Goal: Answer question/provide support

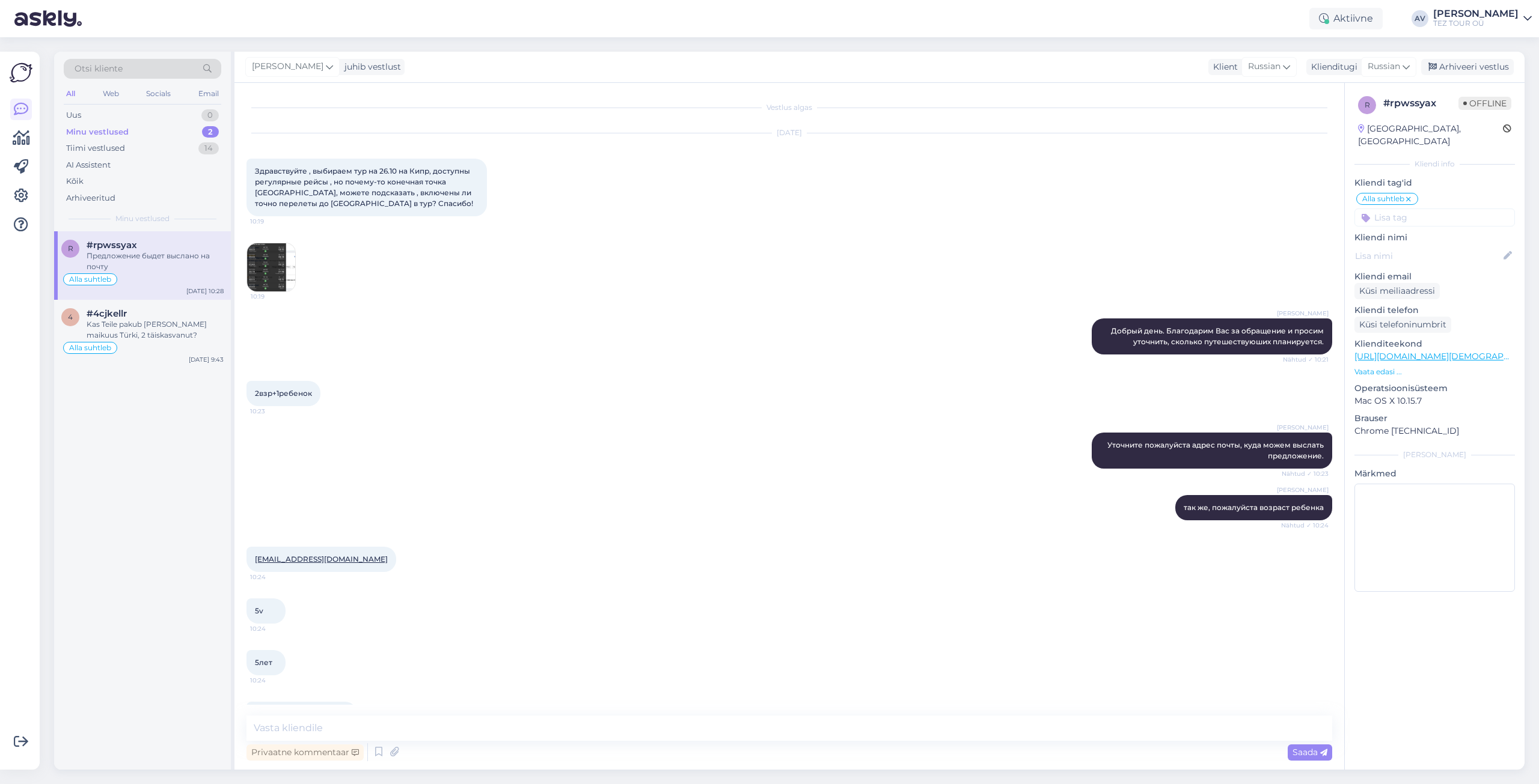
click at [277, 265] on img at bounding box center [271, 268] width 48 height 48
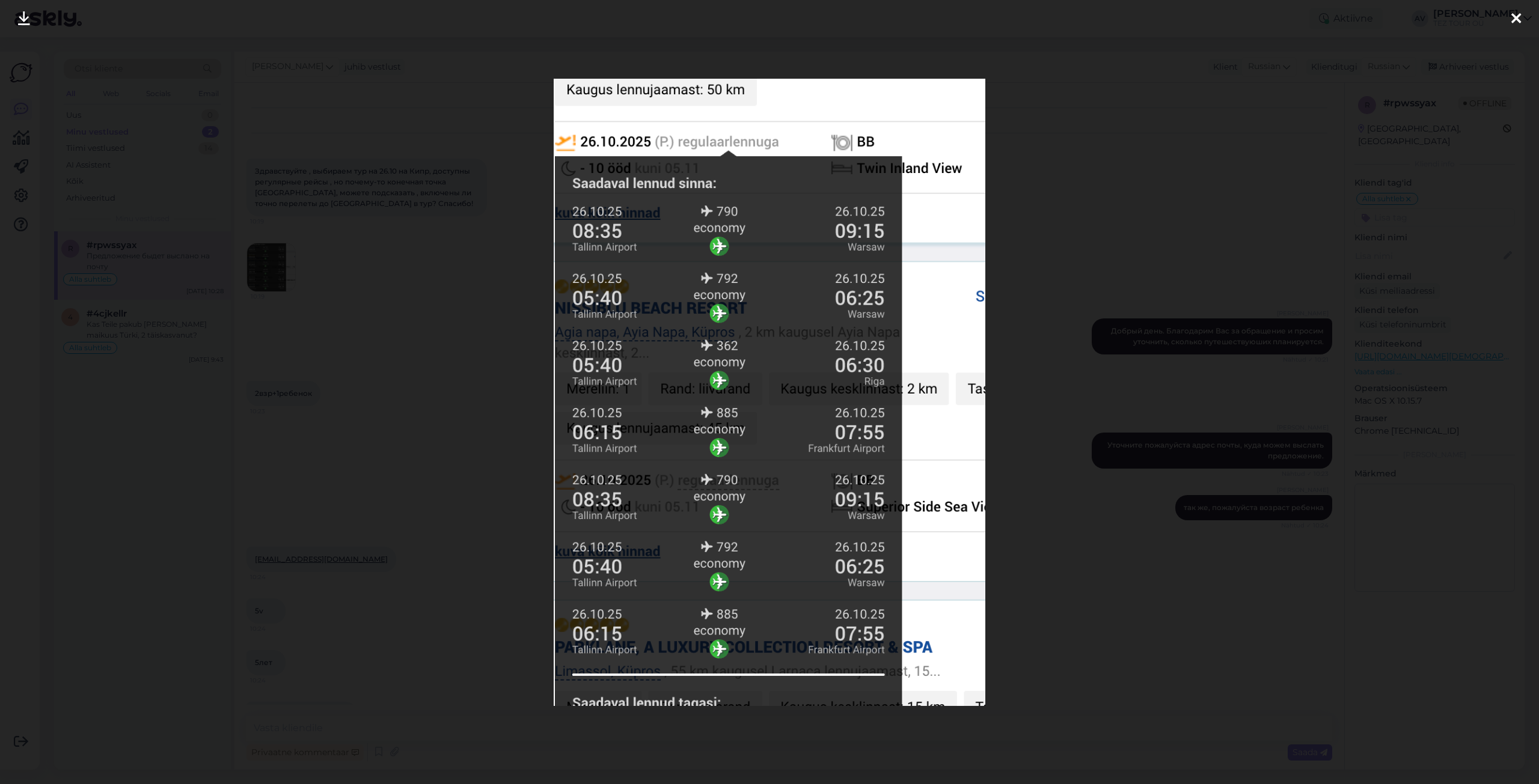
click at [1154, 173] on div at bounding box center [770, 392] width 1539 height 784
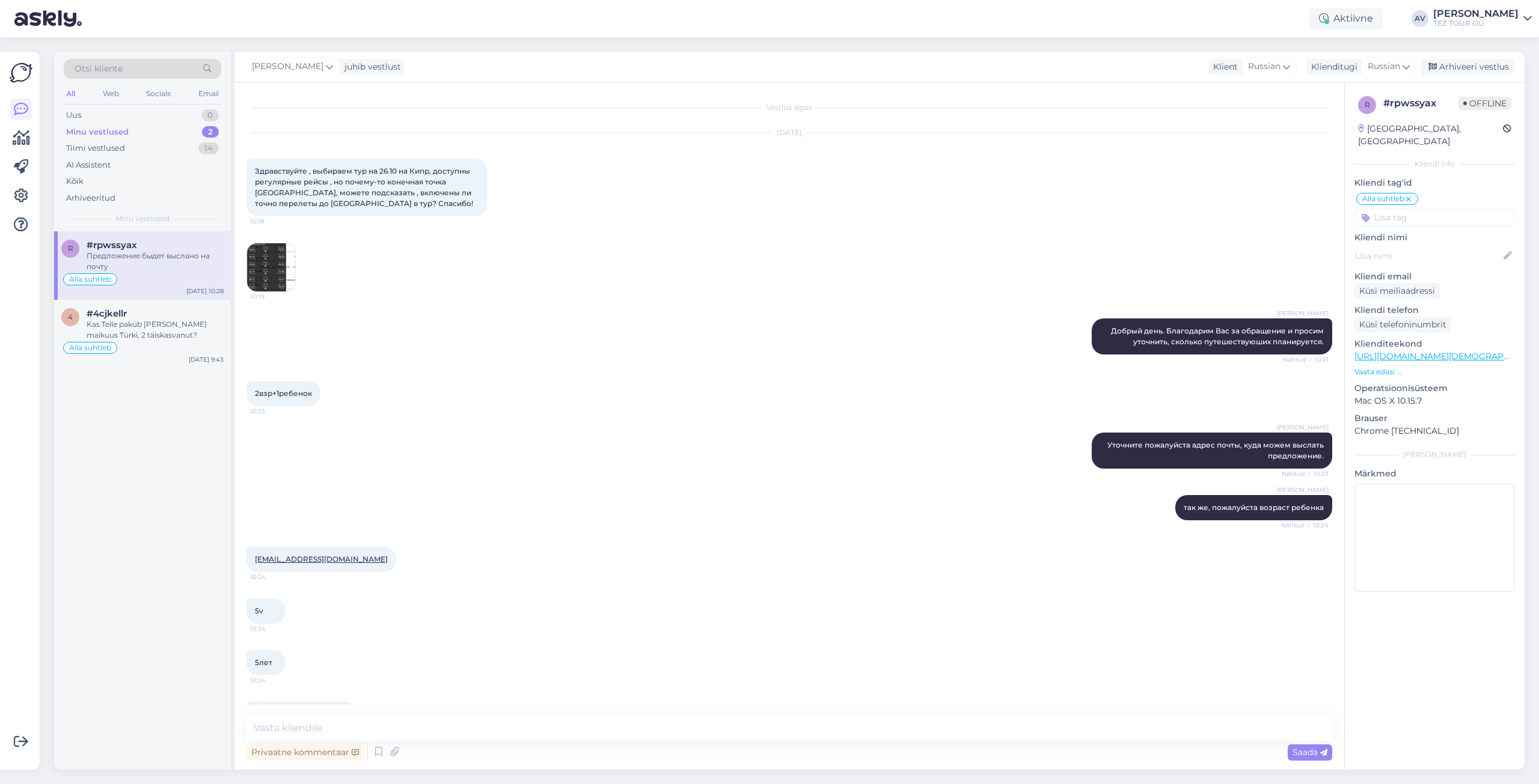
click at [1399, 209] on input at bounding box center [1435, 217] width 161 height 18
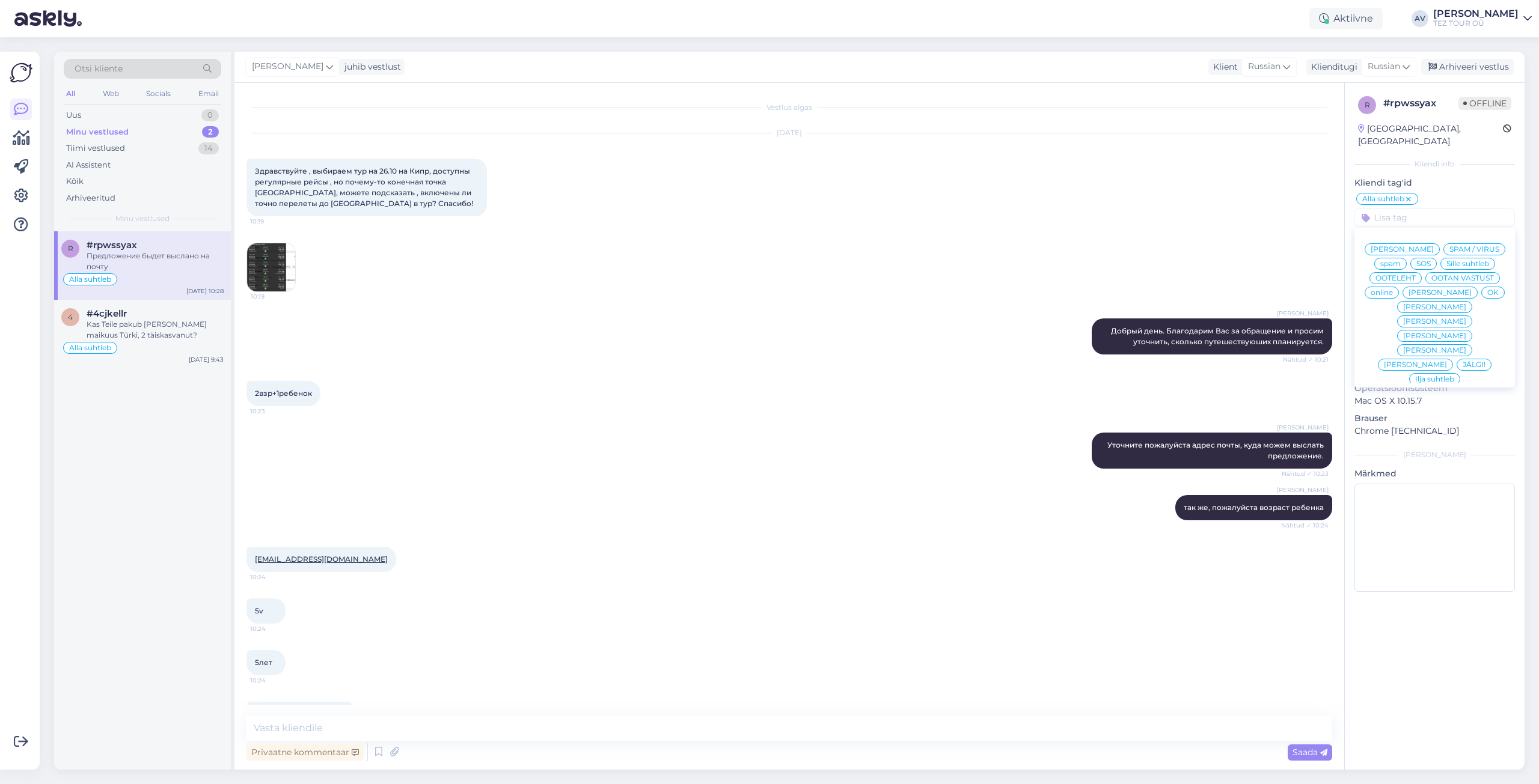
click at [1415, 375] on span "Ilja suhtleb" at bounding box center [1435, 379] width 39 height 7
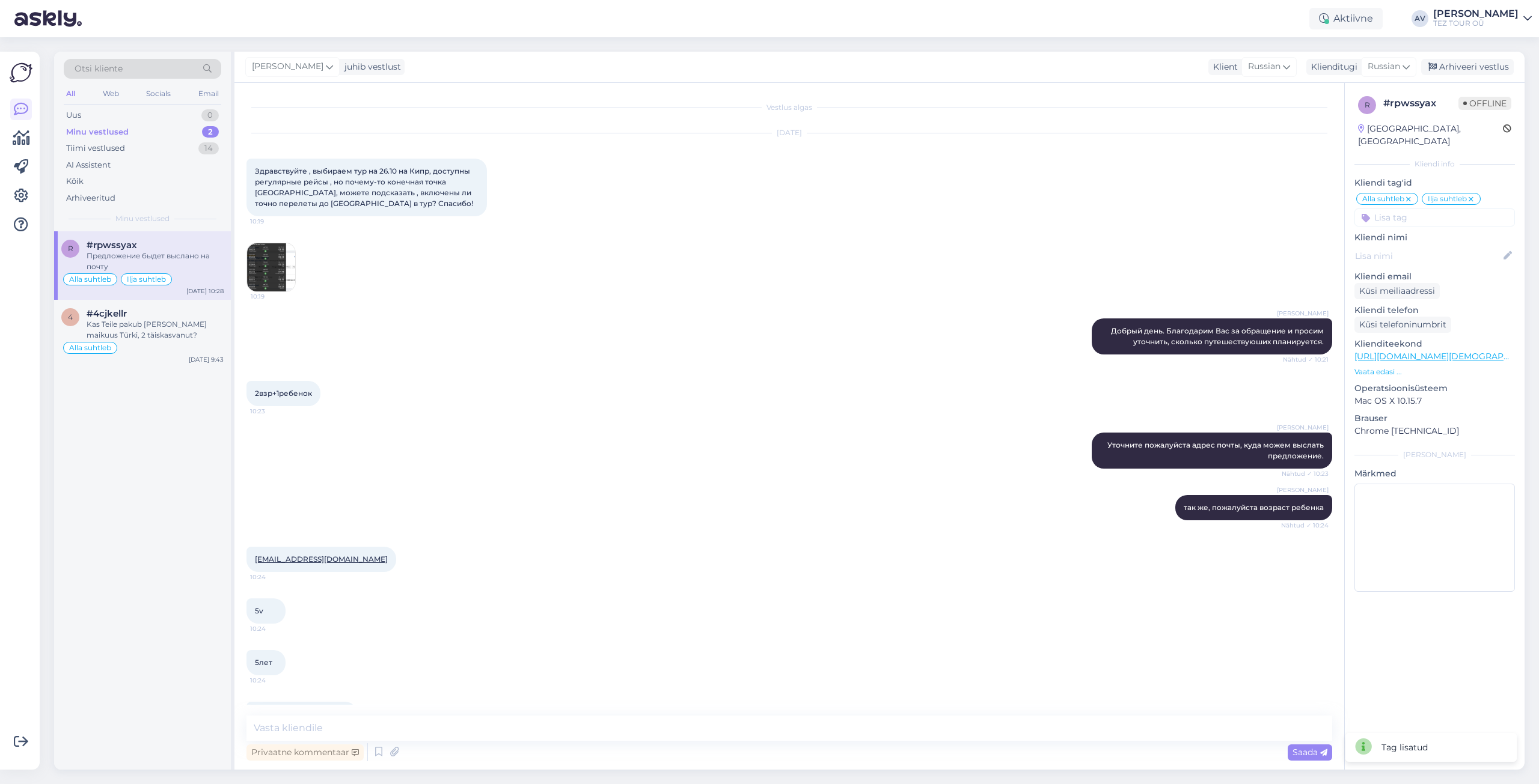
click at [1409, 195] on icon at bounding box center [1408, 199] width 7 height 9
click at [326, 64] on icon at bounding box center [329, 67] width 7 height 13
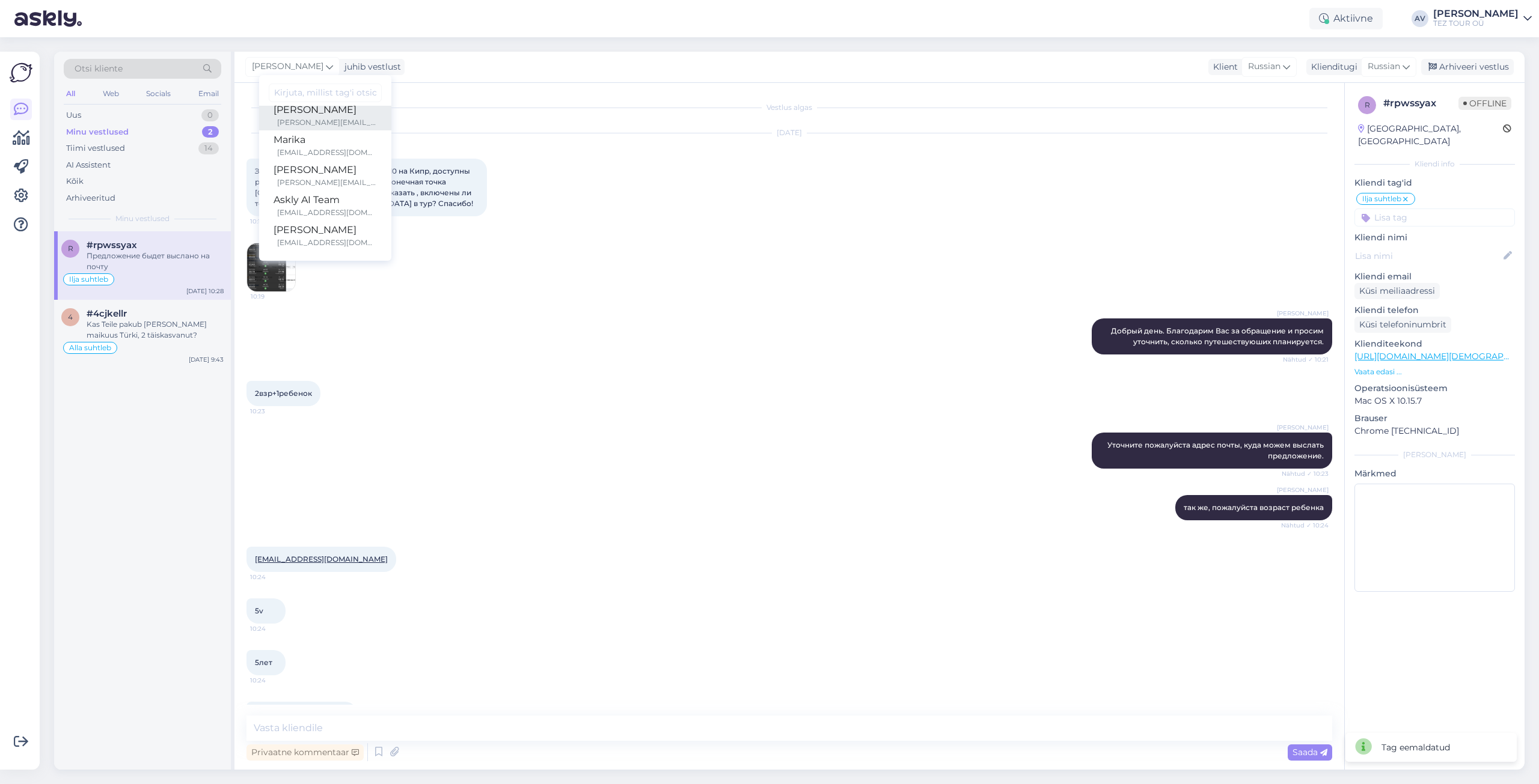
scroll to position [180, 0]
click at [316, 209] on div "[PERSON_NAME]" at bounding box center [325, 211] width 104 height 15
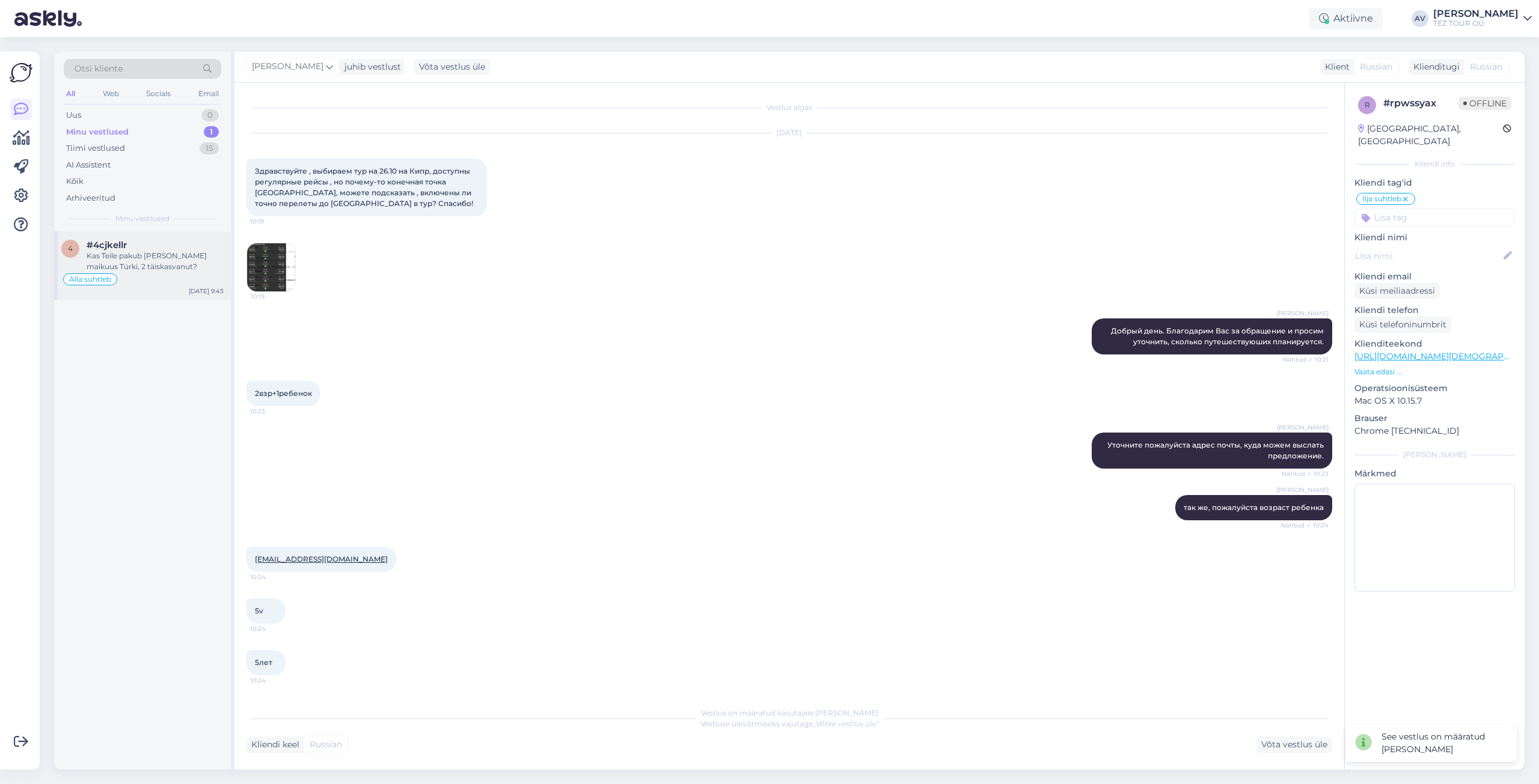
click at [163, 262] on div "Kas Teile pakub [PERSON_NAME] maikuus Türki, 2 täiskasvanut?" at bounding box center [155, 262] width 137 height 21
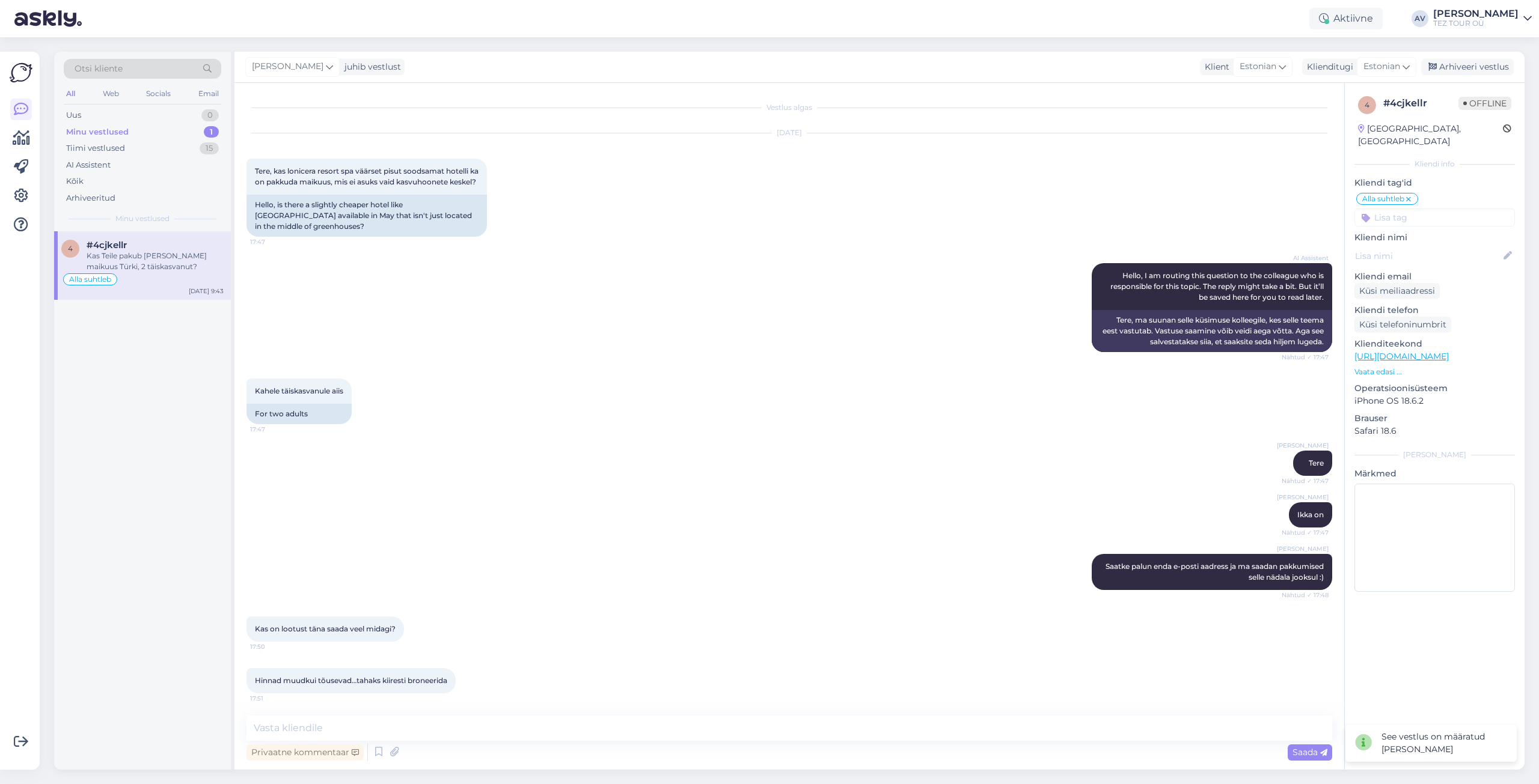
scroll to position [1320, 0]
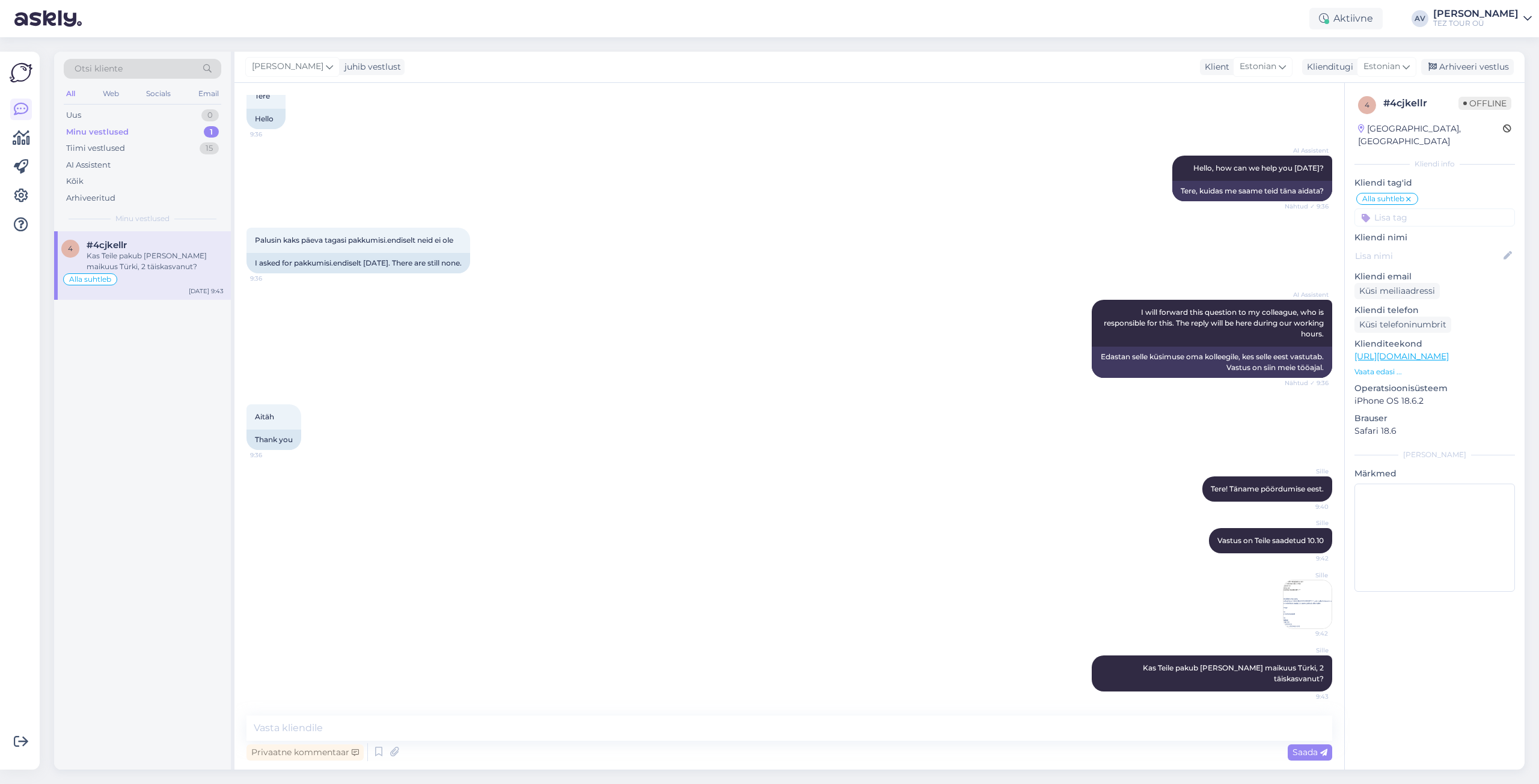
click at [1409, 195] on icon at bounding box center [1408, 199] width 7 height 9
click at [1390, 192] on input at bounding box center [1435, 201] width 161 height 18
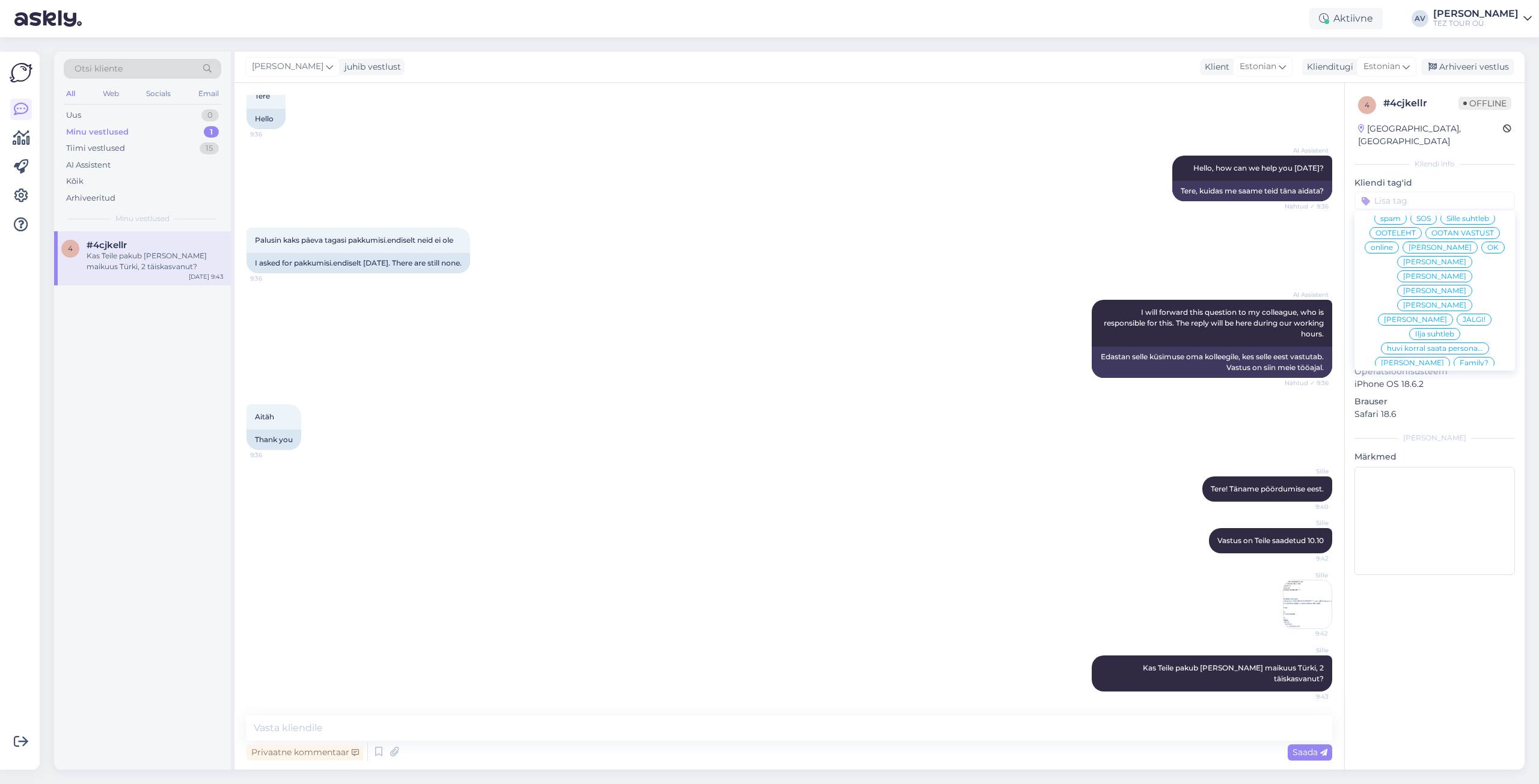
scroll to position [0, 0]
click at [1446, 247] on span "Sille suhtleb" at bounding box center [1467, 247] width 43 height 7
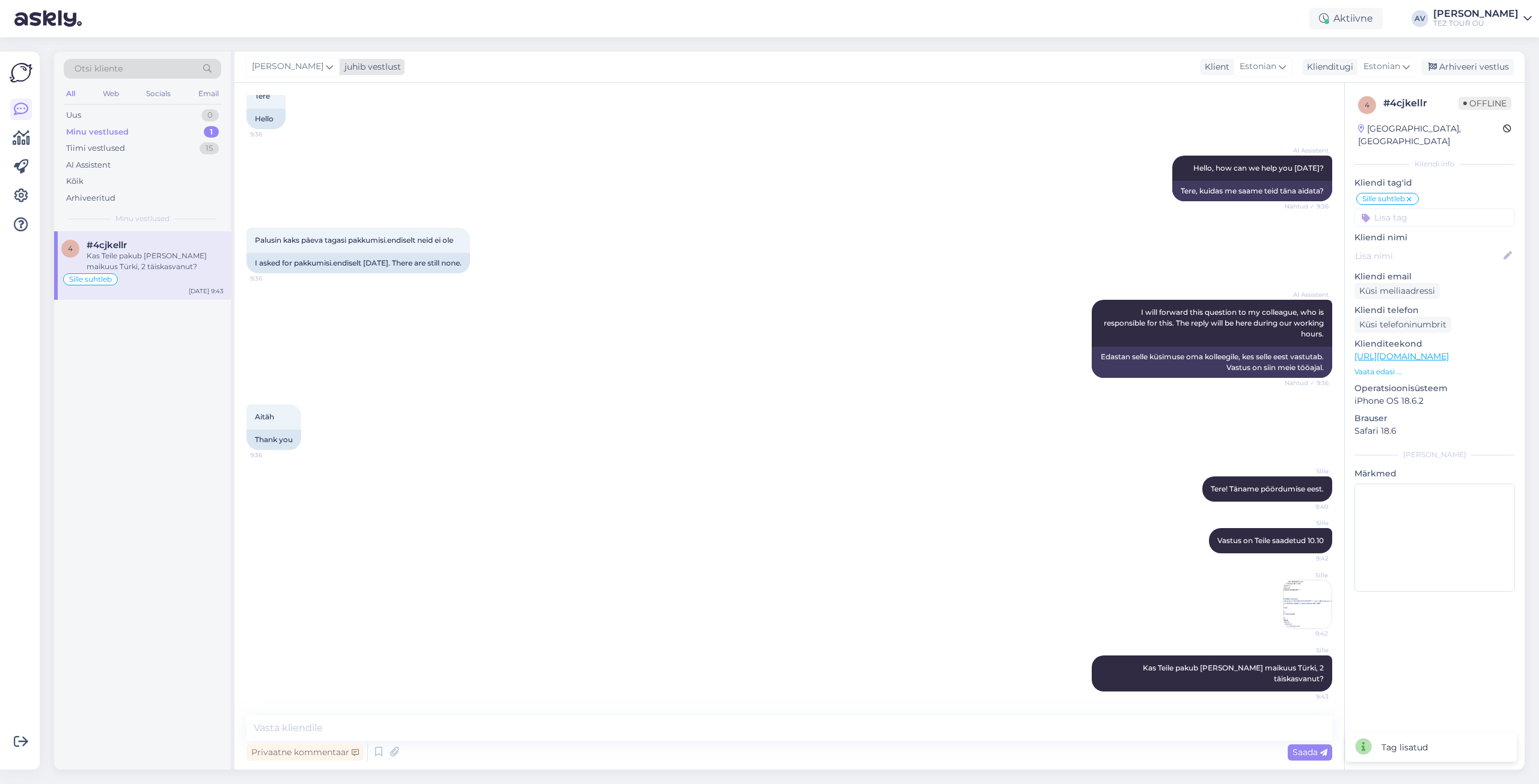
click at [326, 67] on icon at bounding box center [329, 67] width 7 height 13
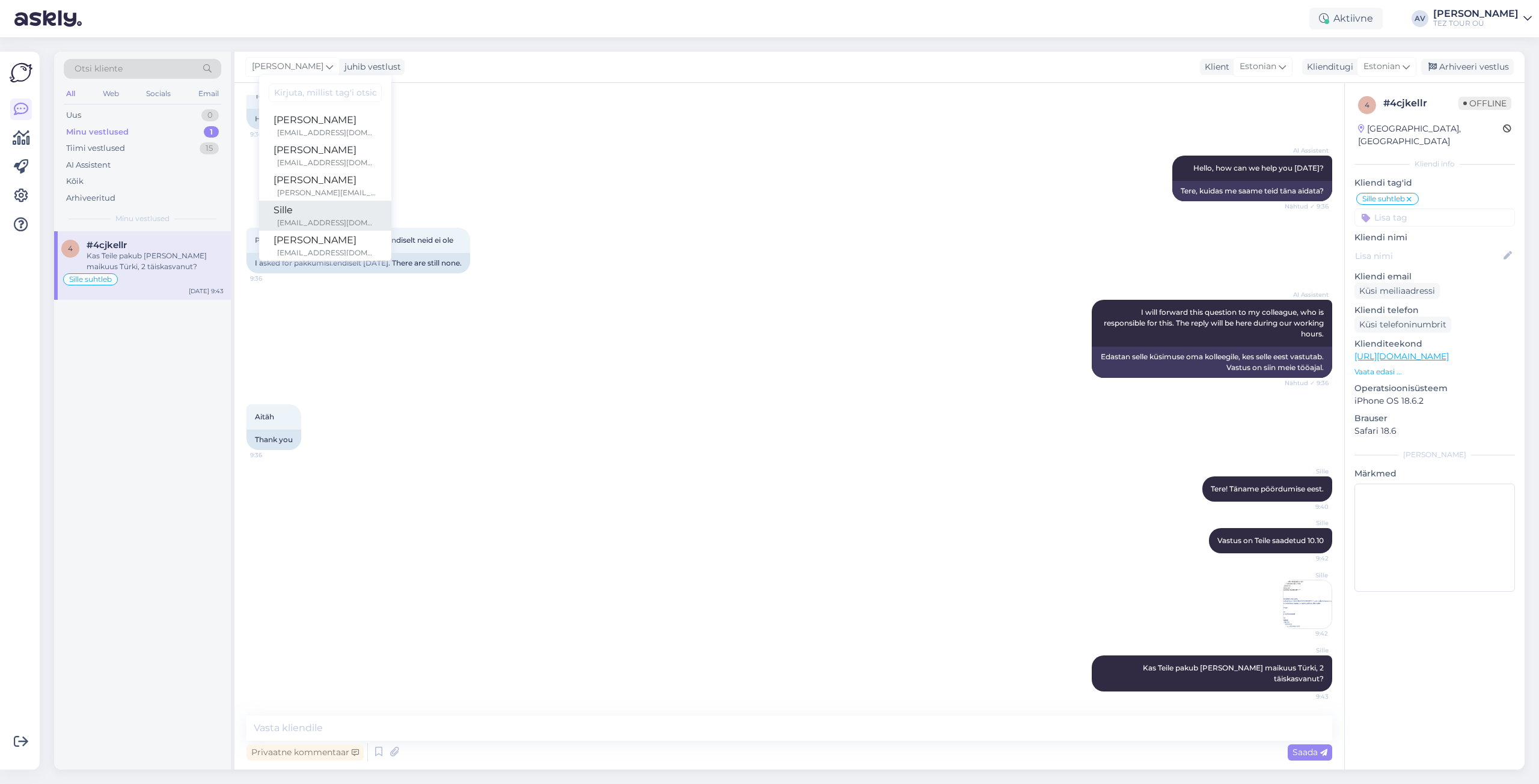
click at [327, 215] on div "Sille" at bounding box center [325, 211] width 104 height 15
